Goal: Communication & Community: Ask a question

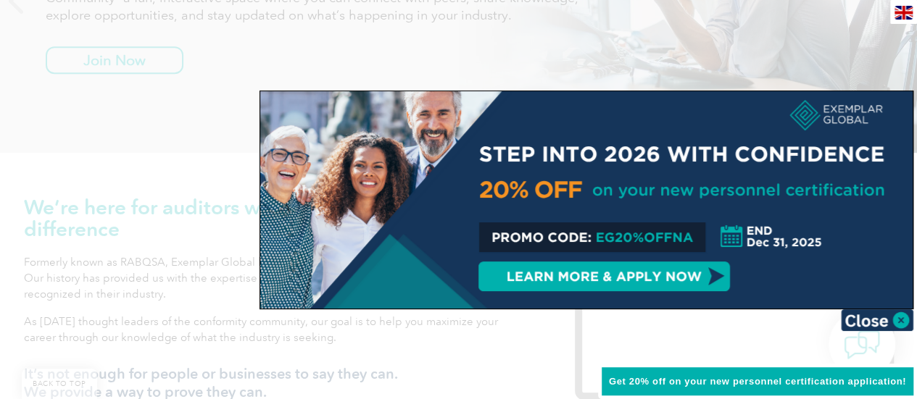
scroll to position [332, 0]
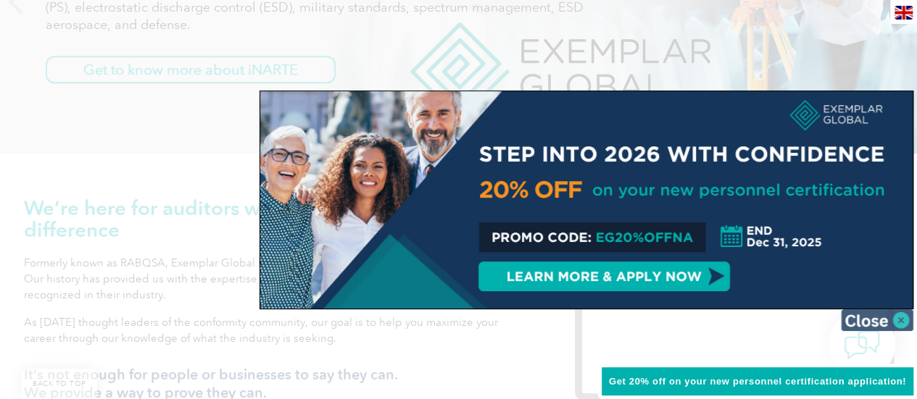
click at [896, 321] on img at bounding box center [877, 320] width 72 height 22
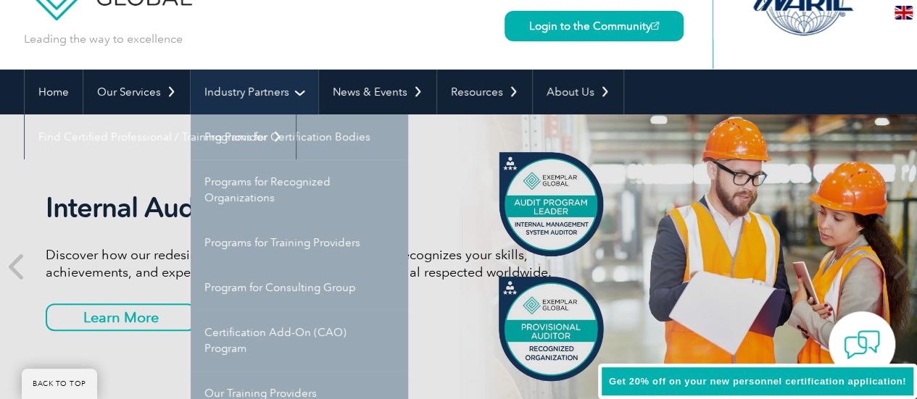
scroll to position [0, 0]
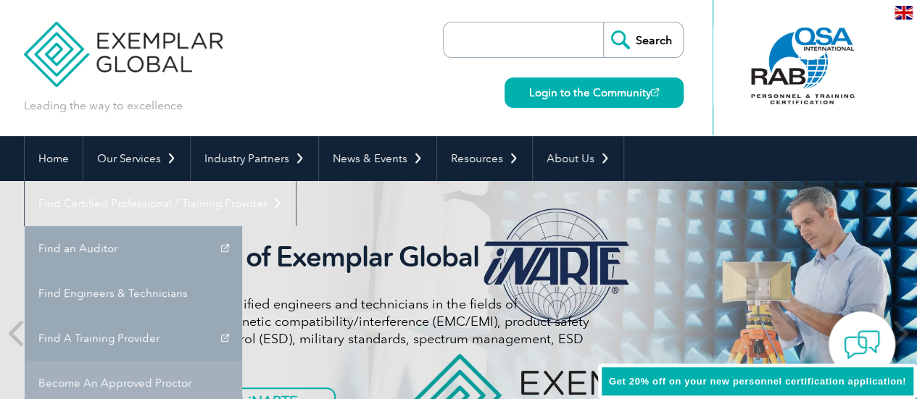
click at [242, 361] on link "Become An Approved Proctor" at bounding box center [133, 383] width 217 height 45
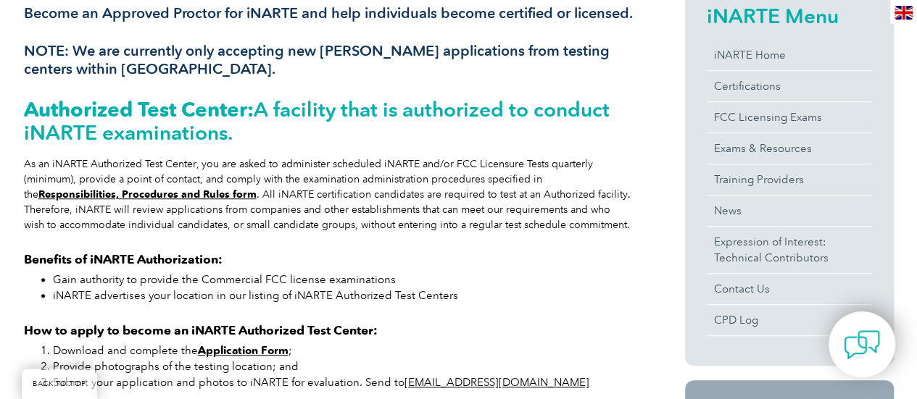
scroll to position [380, 0]
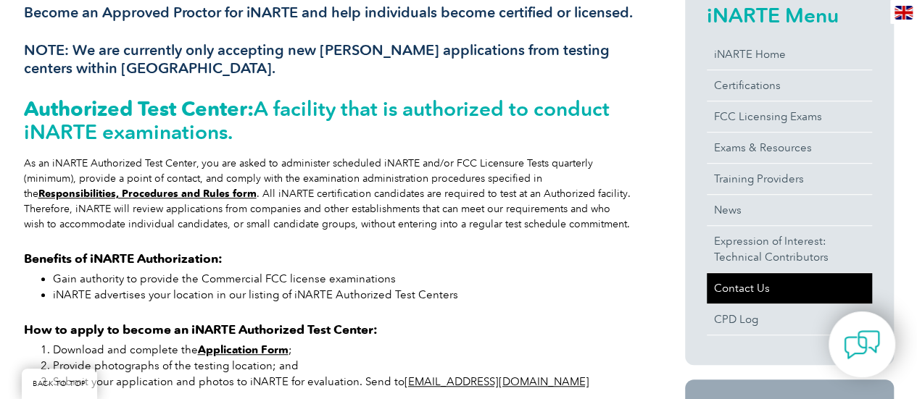
click at [745, 292] on link "Contact Us" at bounding box center [789, 288] width 165 height 30
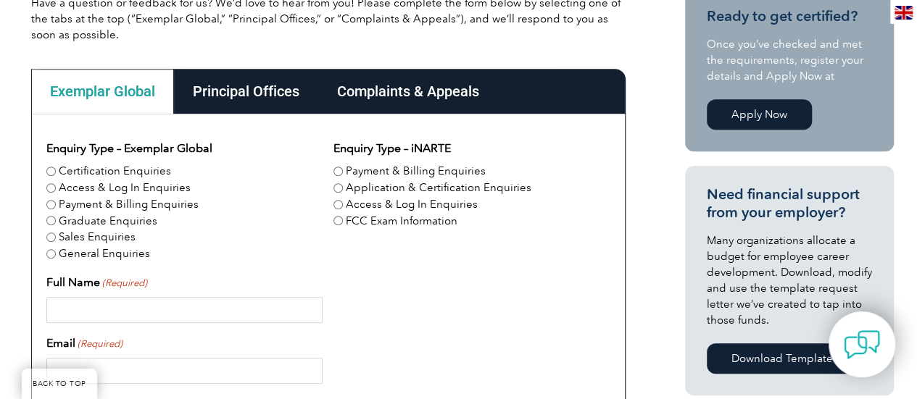
scroll to position [380, 0]
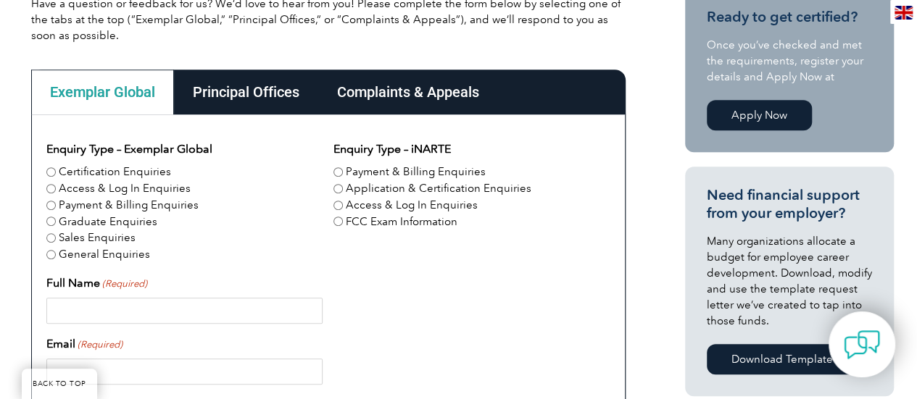
click at [206, 310] on input "Full Name (Required)" at bounding box center [184, 311] width 276 height 26
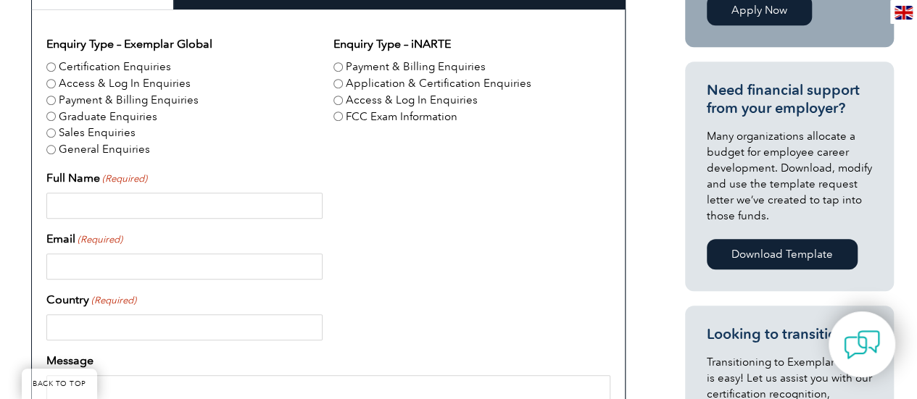
scroll to position [493, 0]
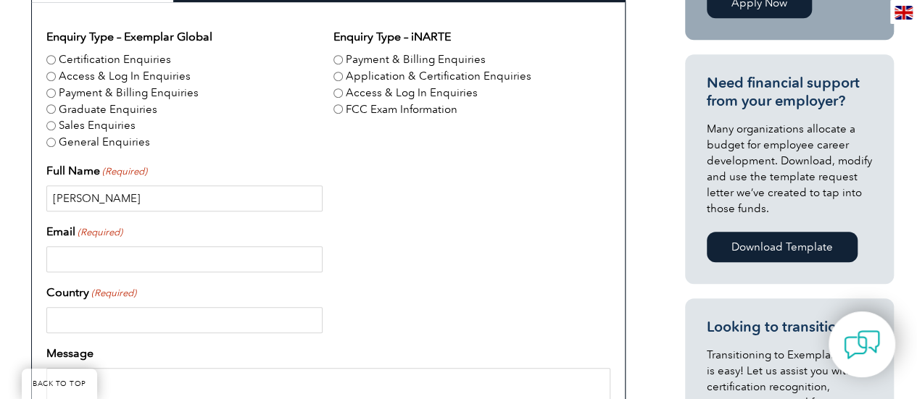
type input "Johanna O'Dell"
click at [70, 262] on input "Email (Required)" at bounding box center [184, 259] width 276 height 26
type input "johannaodell@sheconsulting.us"
type input "United States"
type input "15202610454"
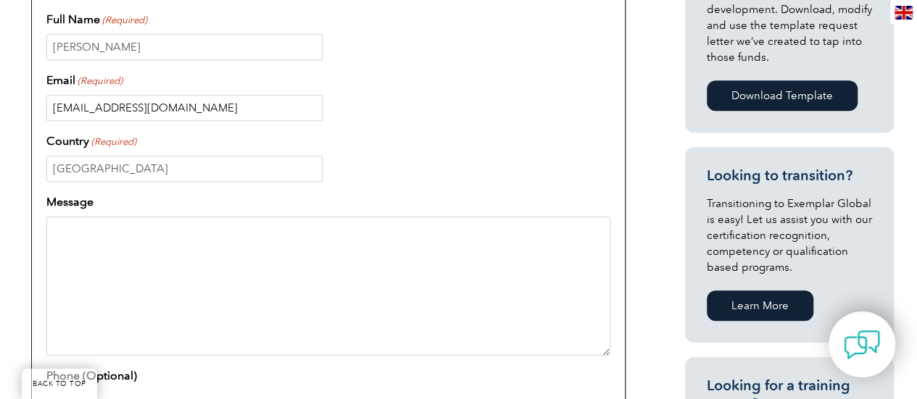
scroll to position [651, 0]
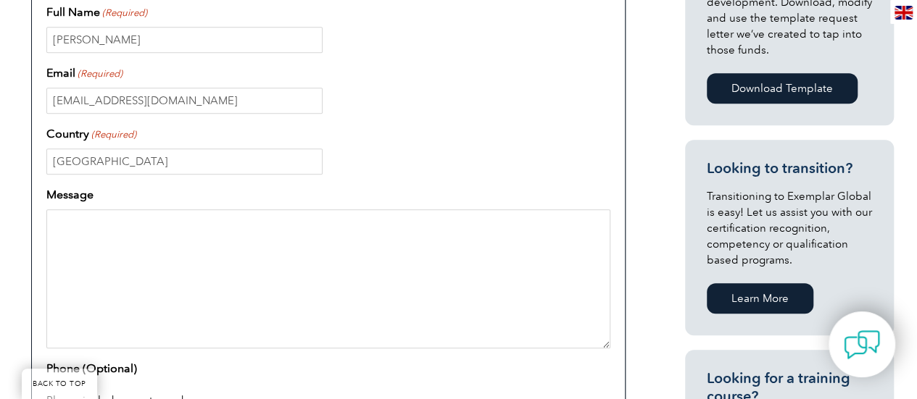
click at [304, 228] on textarea "Message" at bounding box center [328, 278] width 564 height 139
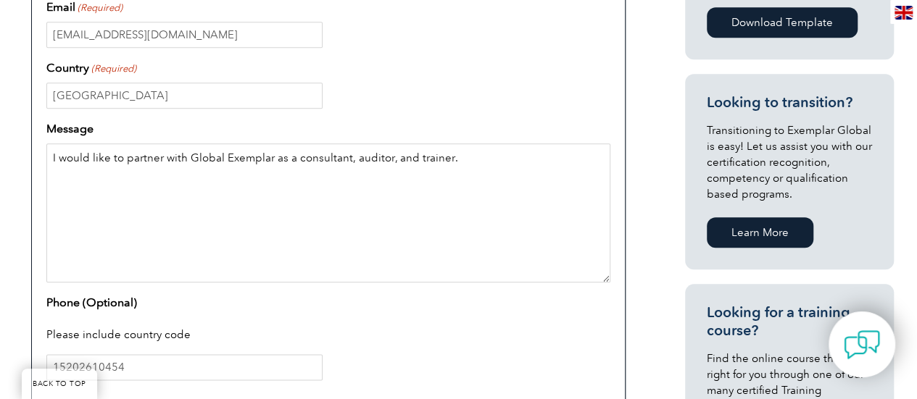
scroll to position [718, 0]
paste textarea "Johanna O'Dell, CSP, RSP | CEO Safety Health and Environmental Consulting LLC W…"
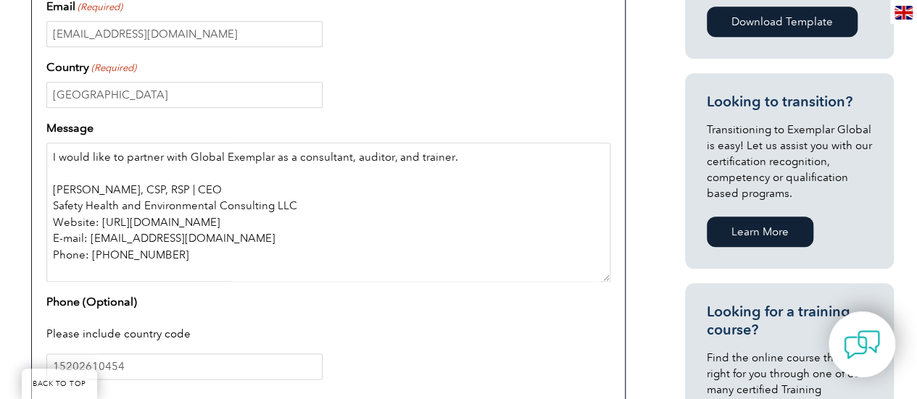
scroll to position [78, 0]
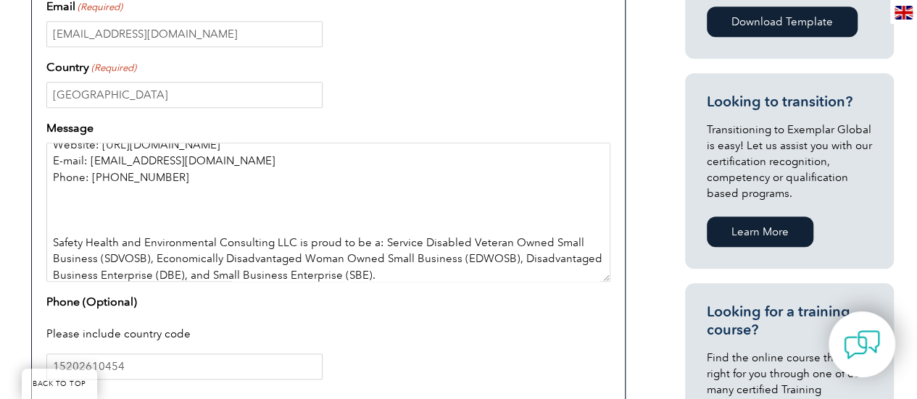
click at [80, 243] on textarea "I would like to partner with Global Exemplar as a consultant, auditor, and trai…" at bounding box center [328, 212] width 564 height 139
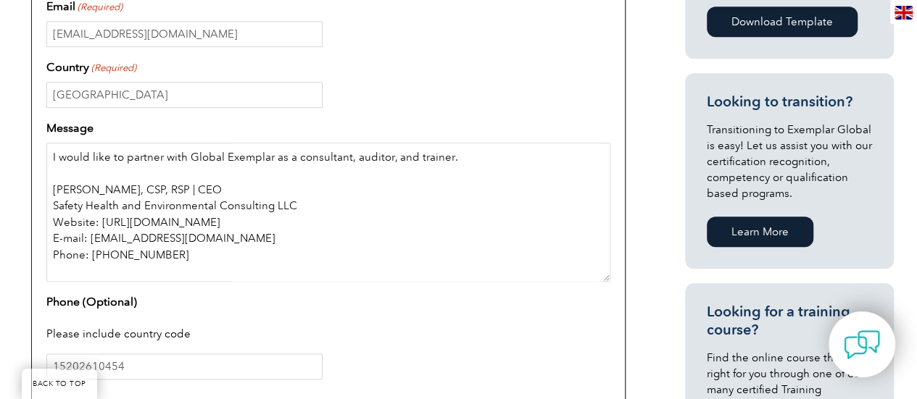
scroll to position [0, 0]
click at [80, 207] on textarea "I would like to partner with Global Exemplar as a consultant, auditor, and trai…" at bounding box center [328, 212] width 564 height 139
click at [123, 159] on textarea "I would like to partner with Global Exemplar as a consultant, auditor, and trai…" at bounding box center [328, 212] width 564 height 139
click at [271, 158] on textarea "I would like to talk to someone about partner with Global Exemplar as a consult…" at bounding box center [328, 212] width 564 height 139
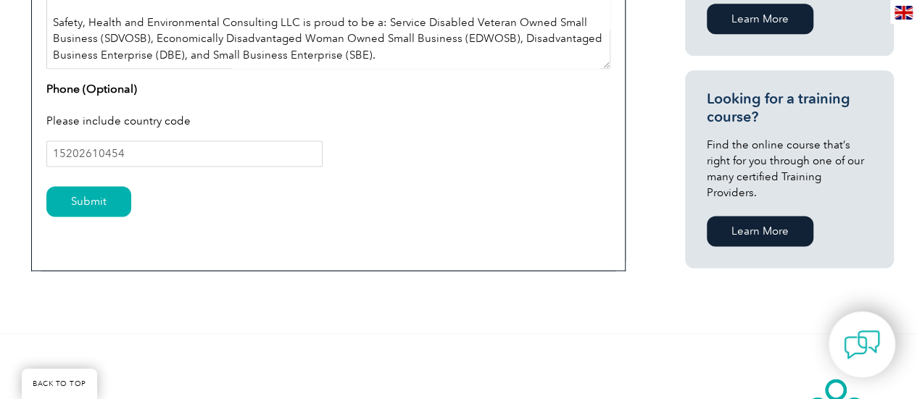
scroll to position [933, 0]
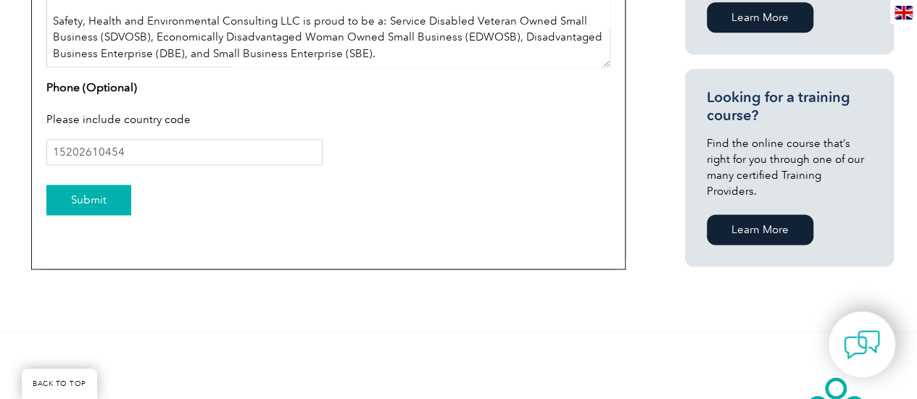
type textarea "I would like to talk to someone about partnering with Global Exemplar as a cons…"
click at [103, 199] on input "Submit" at bounding box center [88, 200] width 85 height 30
